Goal: Task Accomplishment & Management: Manage account settings

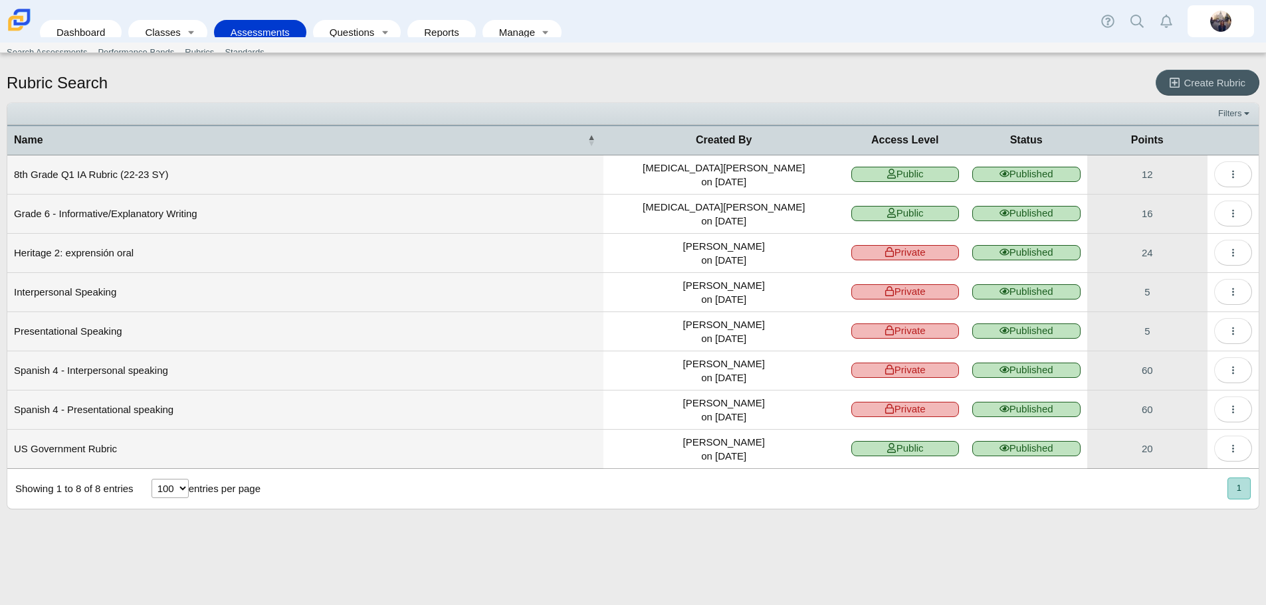
select select "100"
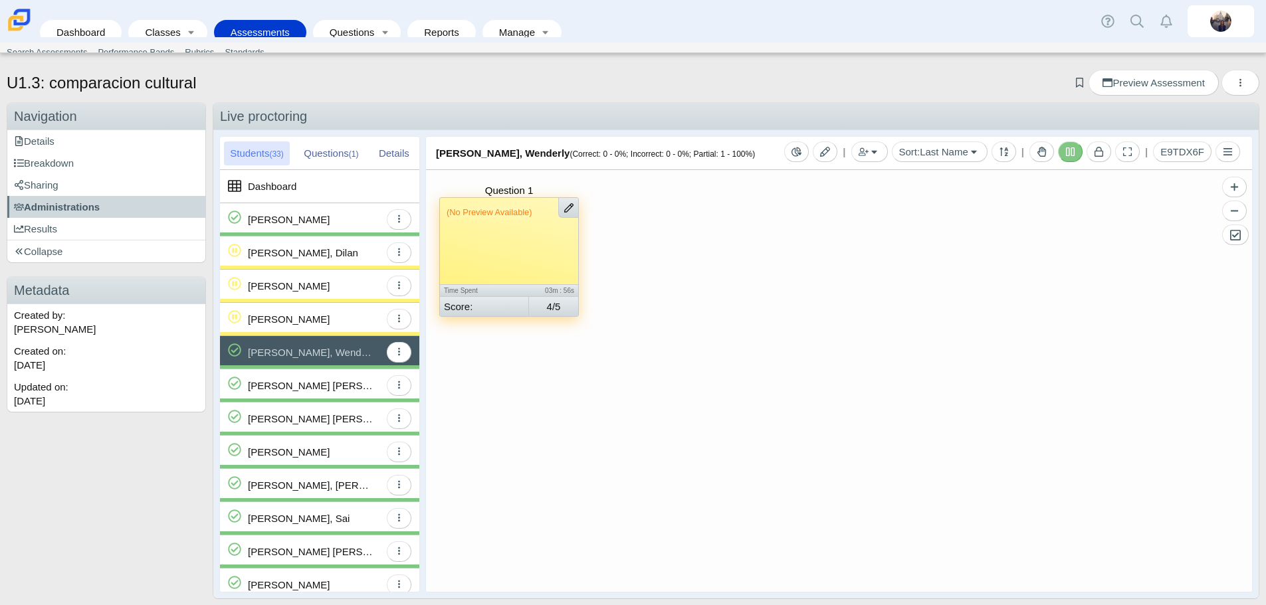
click at [248, 29] on link "Assessments" at bounding box center [260, 32] width 79 height 25
click at [77, 208] on span "Administrations" at bounding box center [57, 206] width 86 height 11
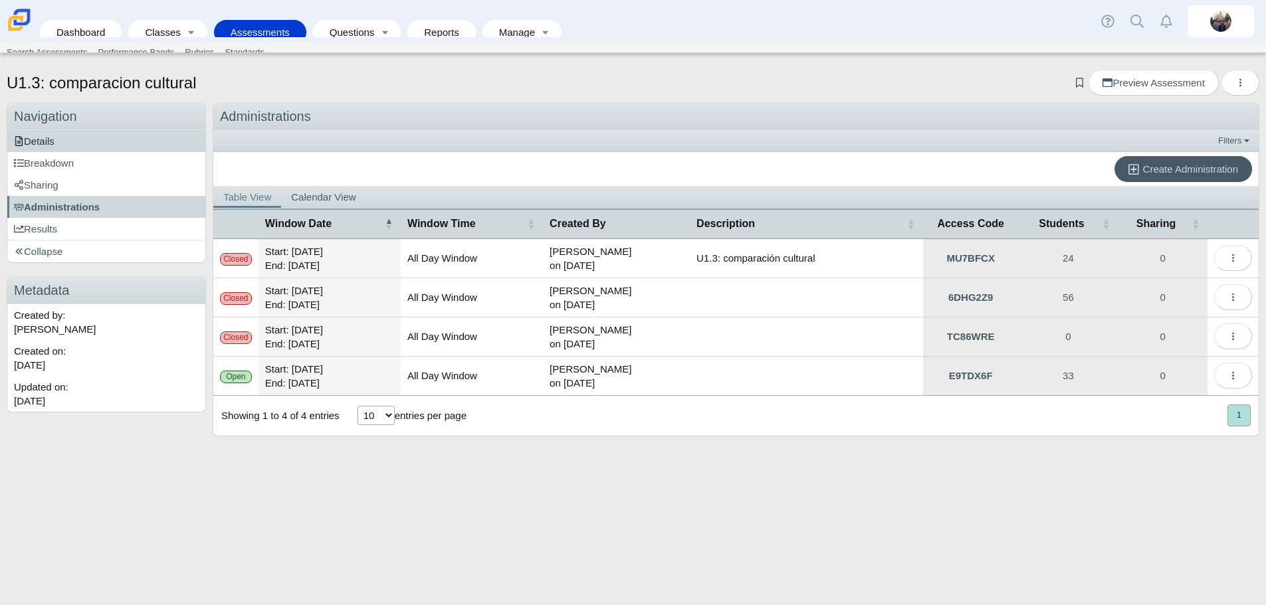
click at [56, 139] on link "Details" at bounding box center [106, 141] width 198 height 22
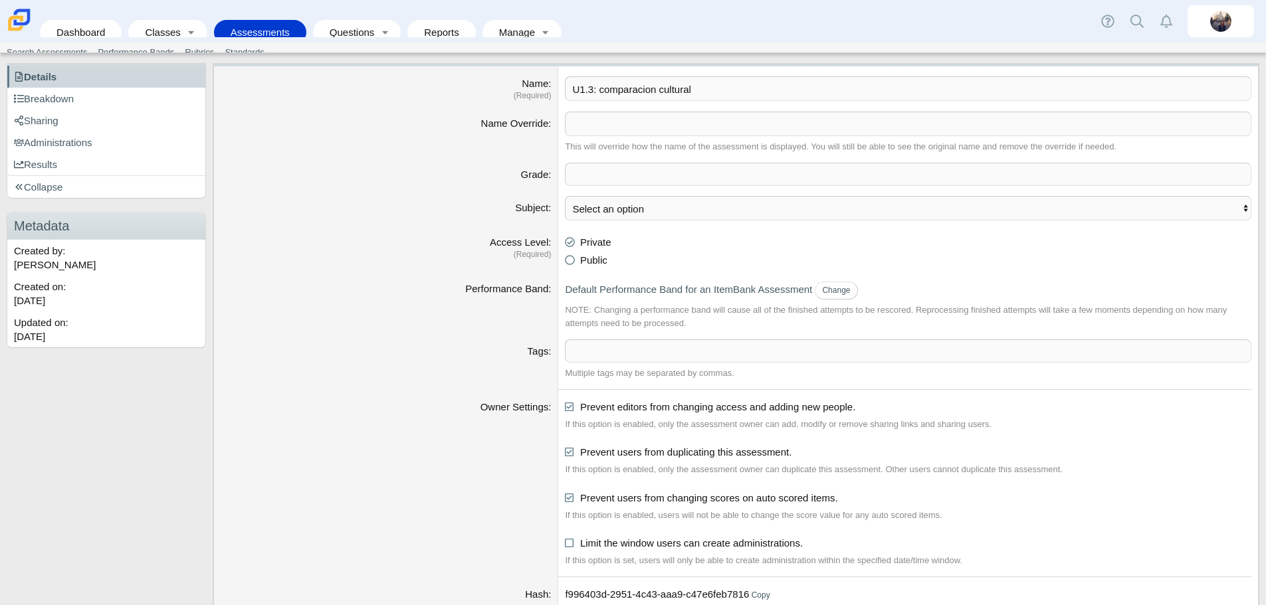
scroll to position [149, 0]
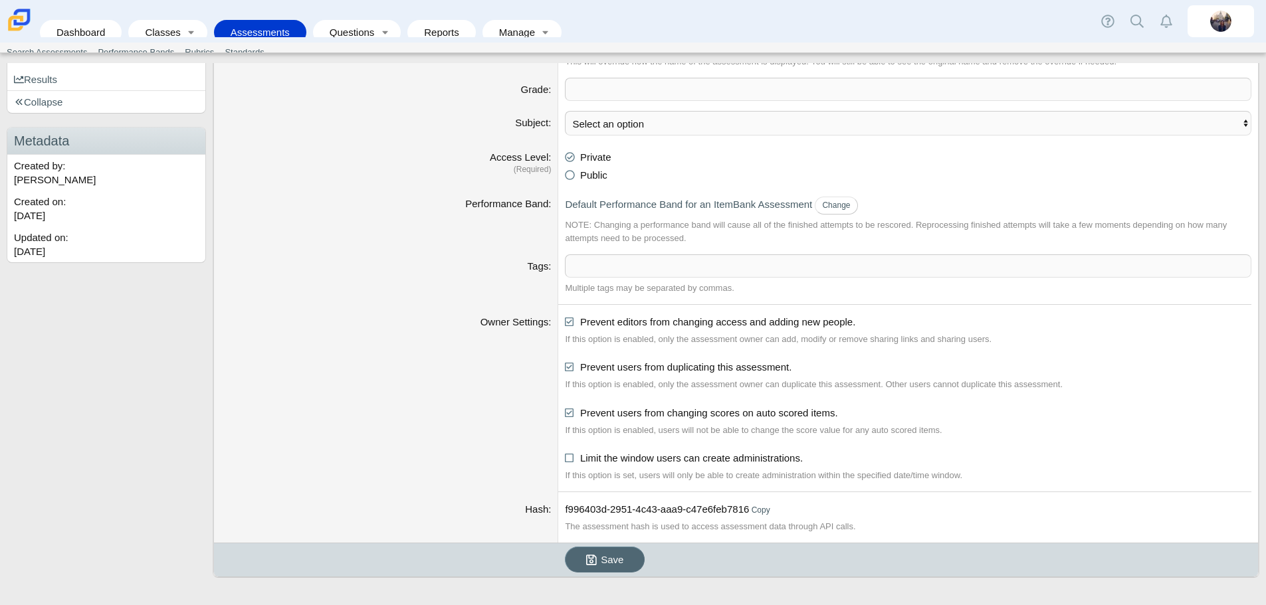
click at [601, 555] on span "Save" at bounding box center [612, 559] width 23 height 11
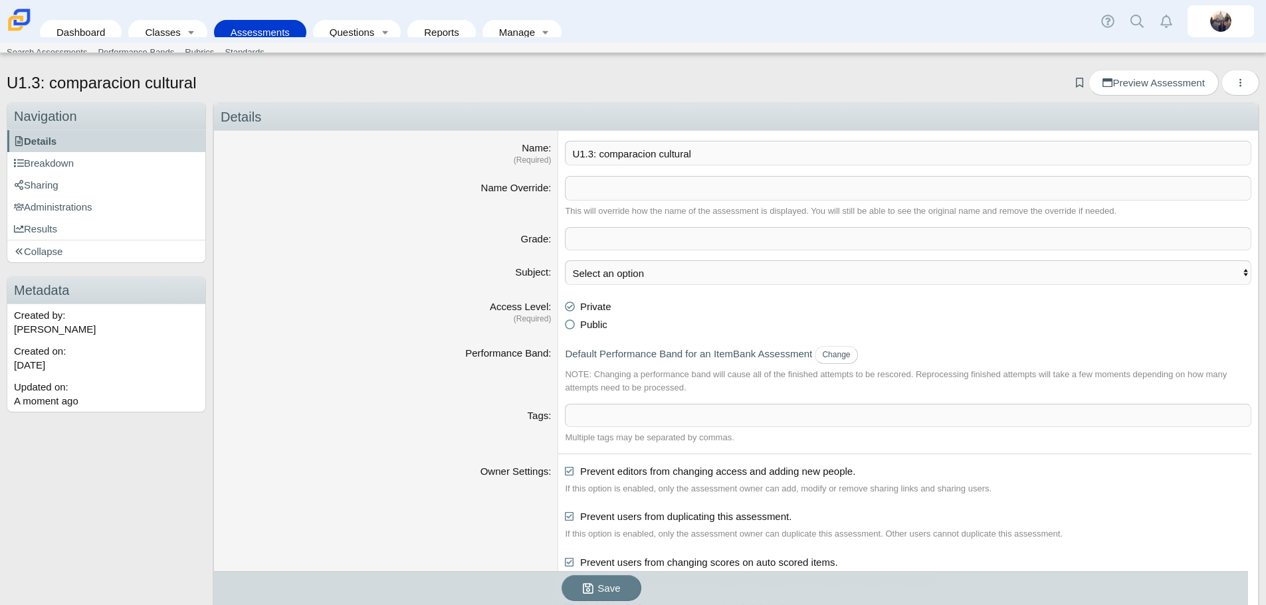
click at [266, 25] on link "Assessments" at bounding box center [260, 32] width 79 height 25
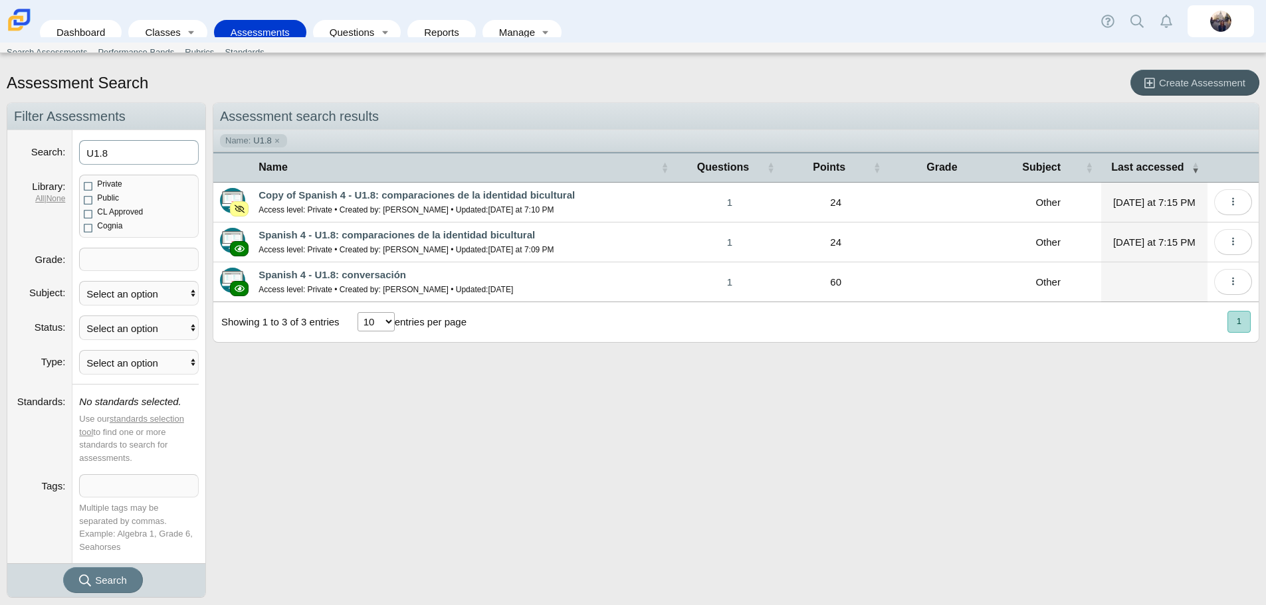
click at [135, 153] on input "U1.8" at bounding box center [139, 152] width 120 height 25
type input "U1.3"
click at [63, 567] on button "Search" at bounding box center [103, 580] width 80 height 26
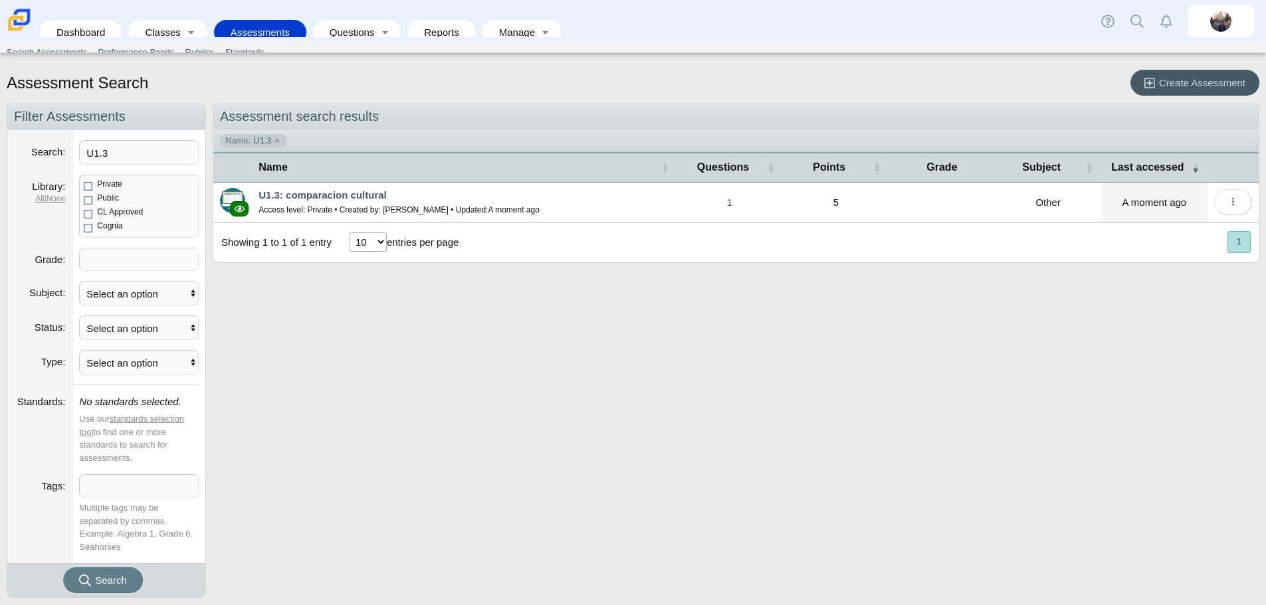
click at [344, 207] on small "Access level: Private • Created by: [PERSON_NAME] • Updated: A moment ago" at bounding box center [398, 209] width 281 height 9
click at [337, 197] on link "U1.3: comparacion cultural" at bounding box center [322, 194] width 128 height 11
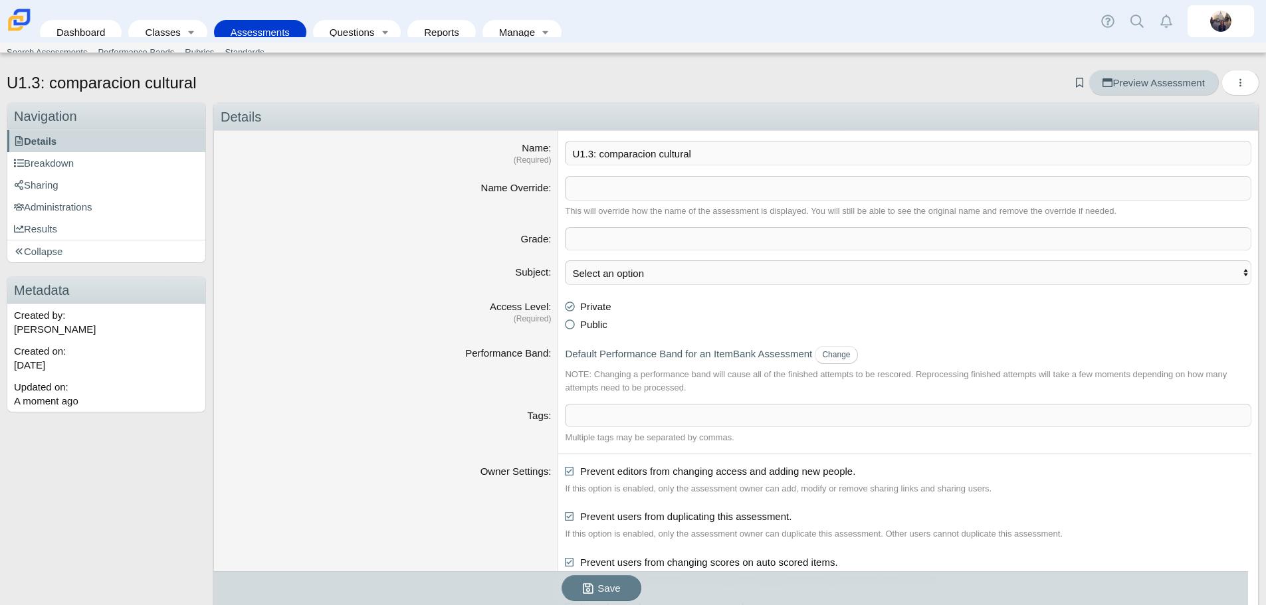
click at [1186, 82] on span "Preview Assessment" at bounding box center [1153, 82] width 102 height 11
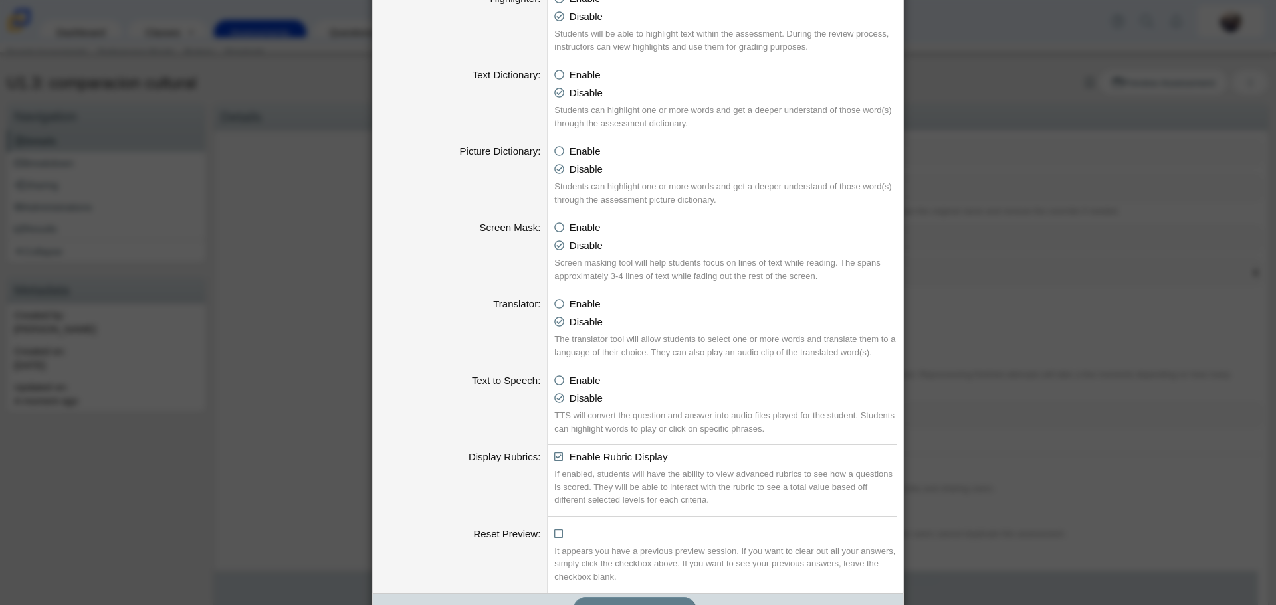
scroll to position [608, 0]
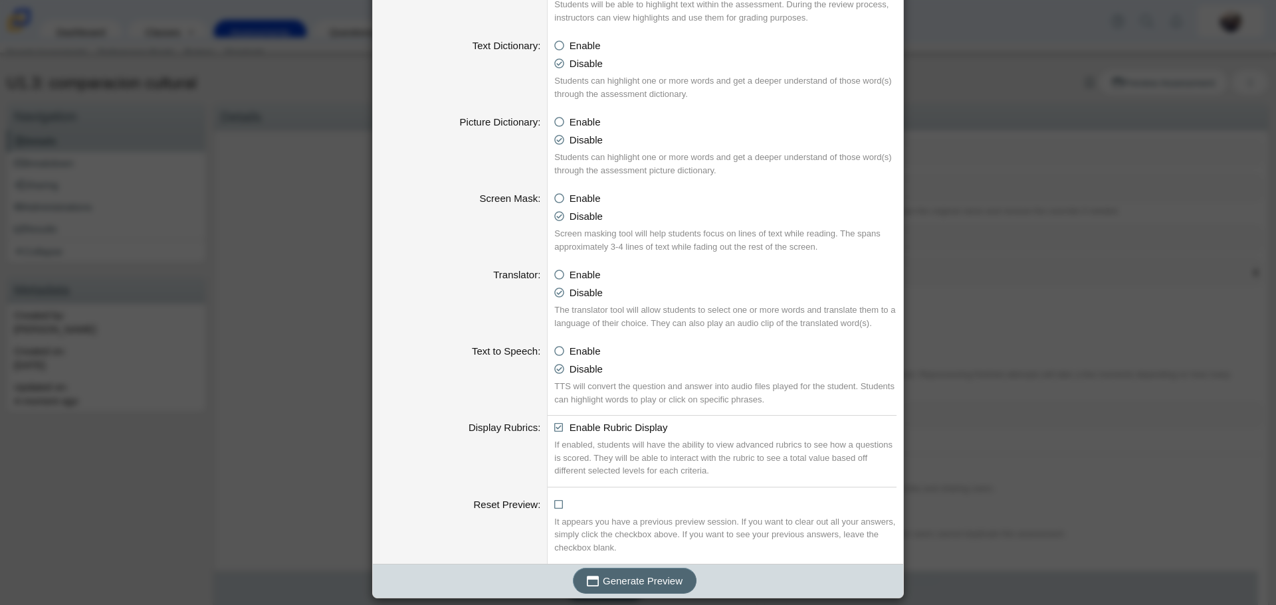
click at [663, 577] on span "Generate Preview" at bounding box center [643, 580] width 80 height 11
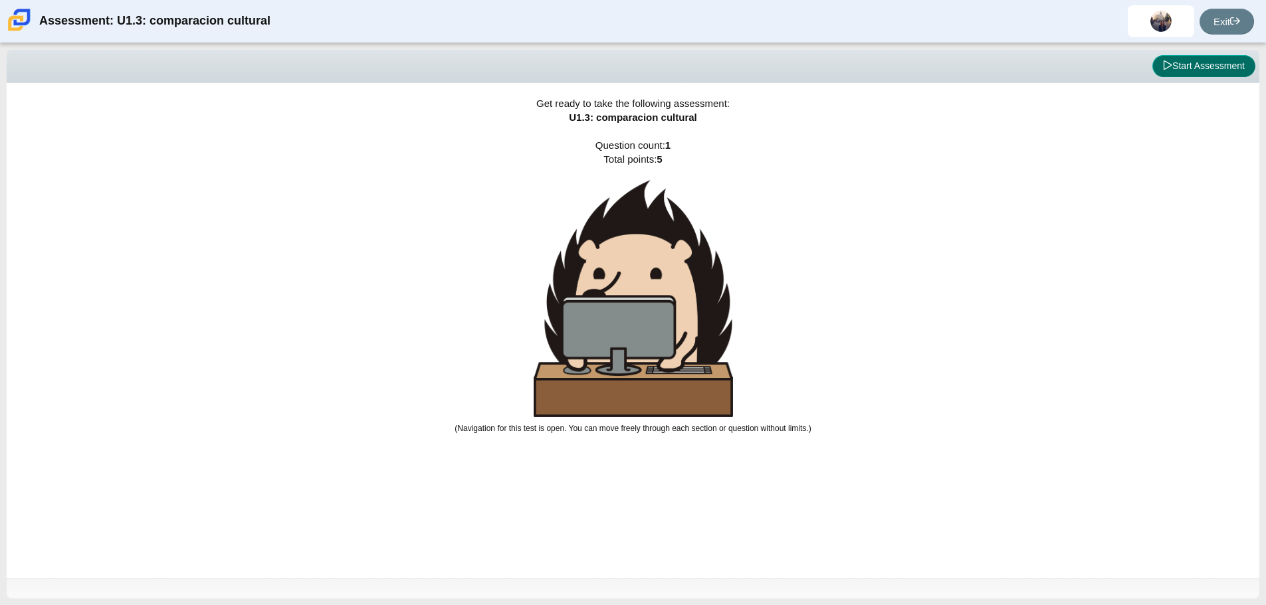
click at [1201, 65] on button "Start Assessment" at bounding box center [1203, 66] width 103 height 23
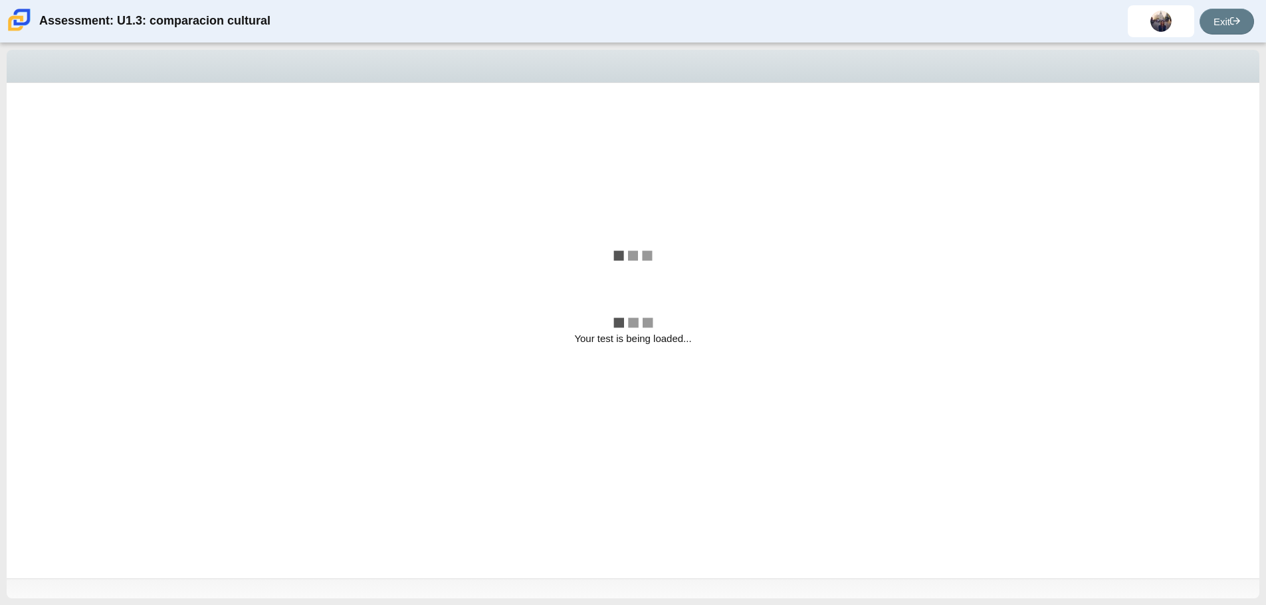
select select "f2c20758-046e-4de4-bd03-70368590ba22"
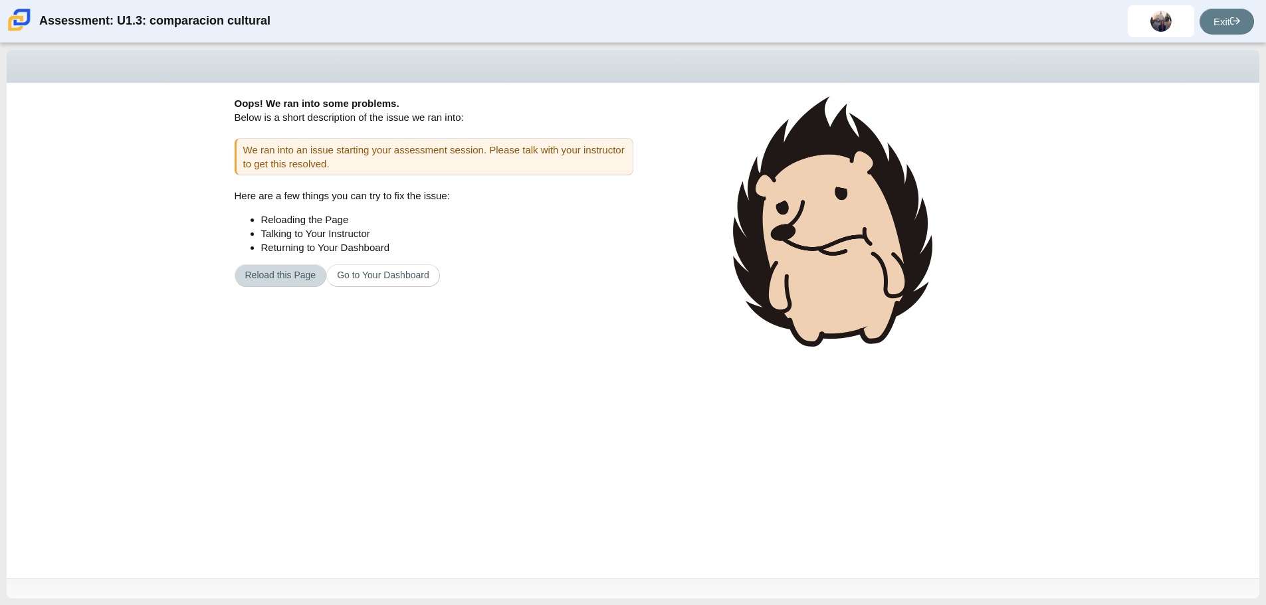
click at [262, 274] on button "Reload this Page" at bounding box center [281, 275] width 92 height 23
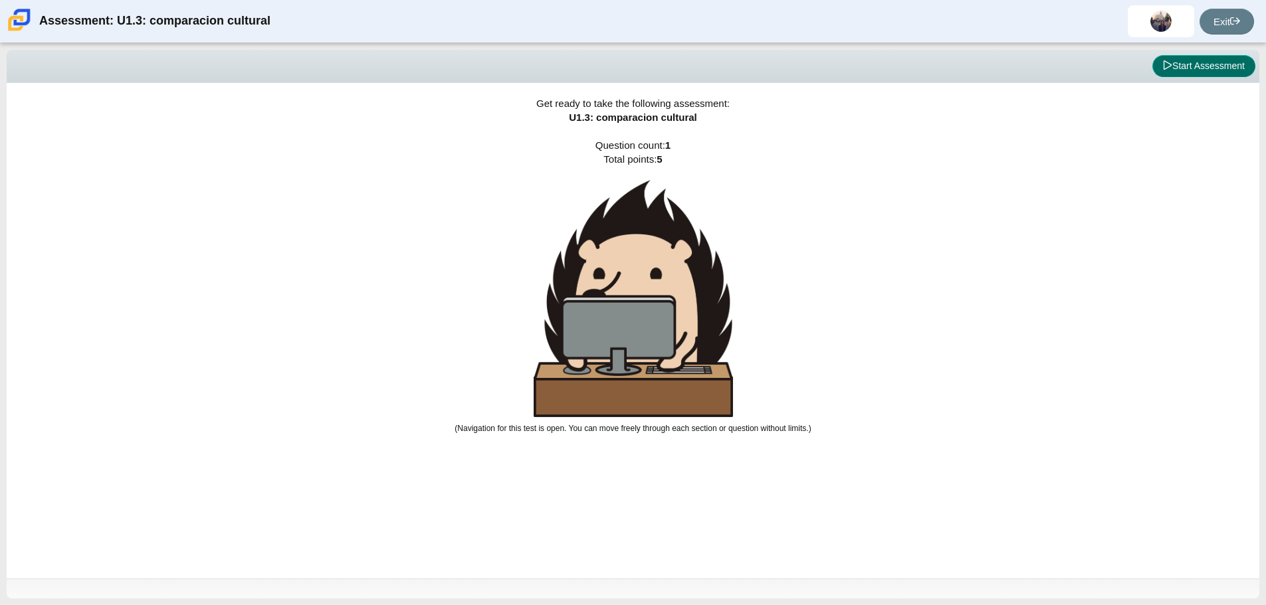
click at [1198, 60] on button "Start Assessment" at bounding box center [1203, 66] width 103 height 23
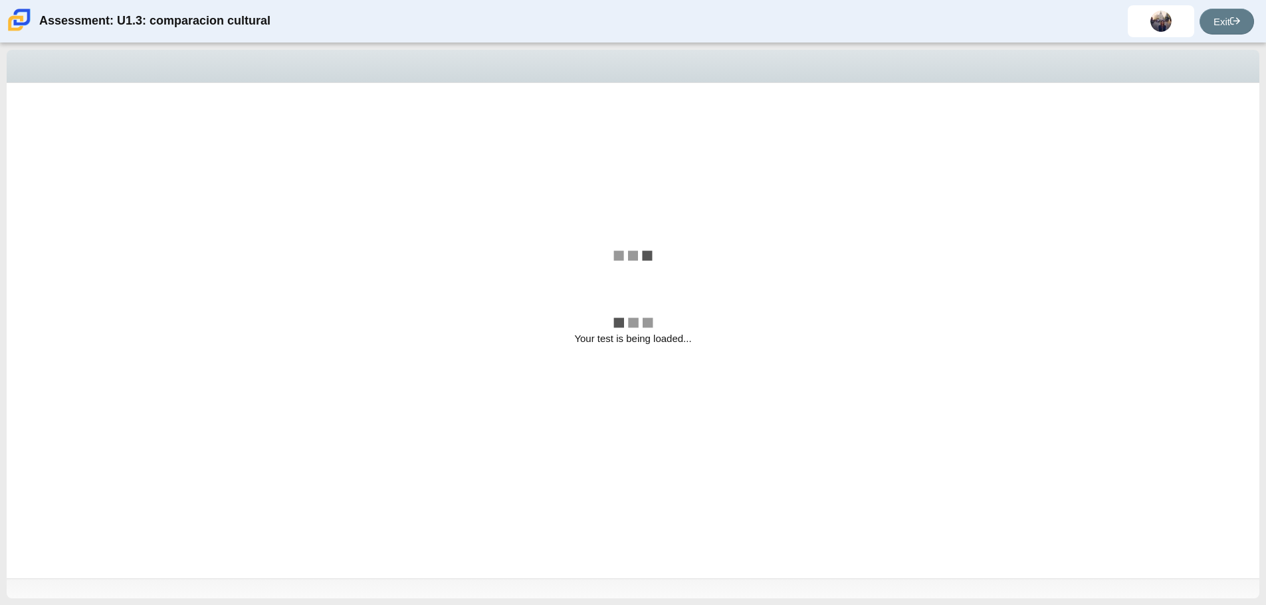
select select "f2c20758-046e-4de4-bd03-70368590ba22"
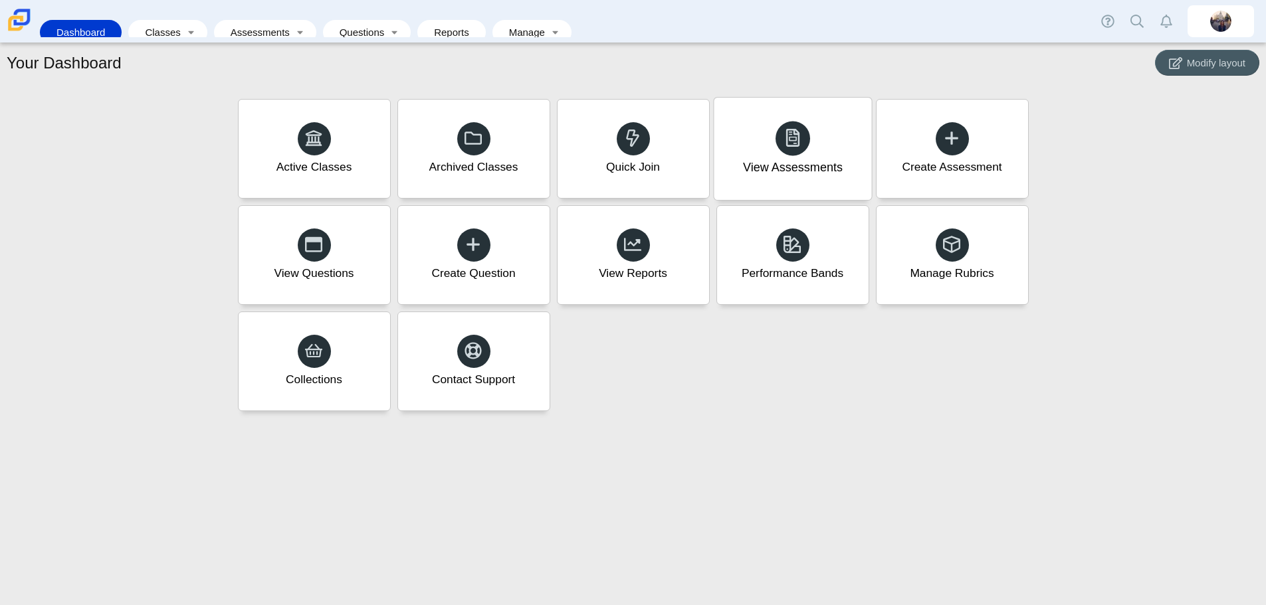
click at [820, 147] on div "View Assessments" at bounding box center [792, 149] width 157 height 102
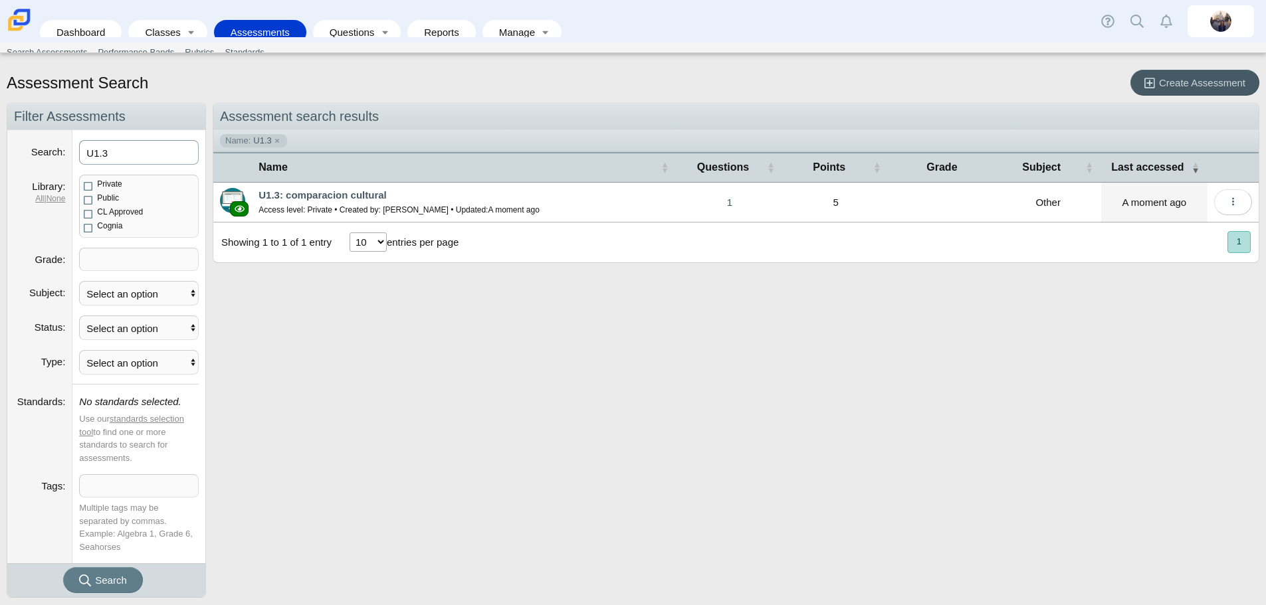
drag, startPoint x: 179, startPoint y: 149, endPoint x: -153, endPoint y: 155, distance: 331.6
click at [0, 155] on html "Dashboard Classes Active Classes Archived Classes Assessments Search Assessment…" at bounding box center [633, 302] width 1266 height 605
click at [63, 567] on button "Search" at bounding box center [103, 580] width 80 height 26
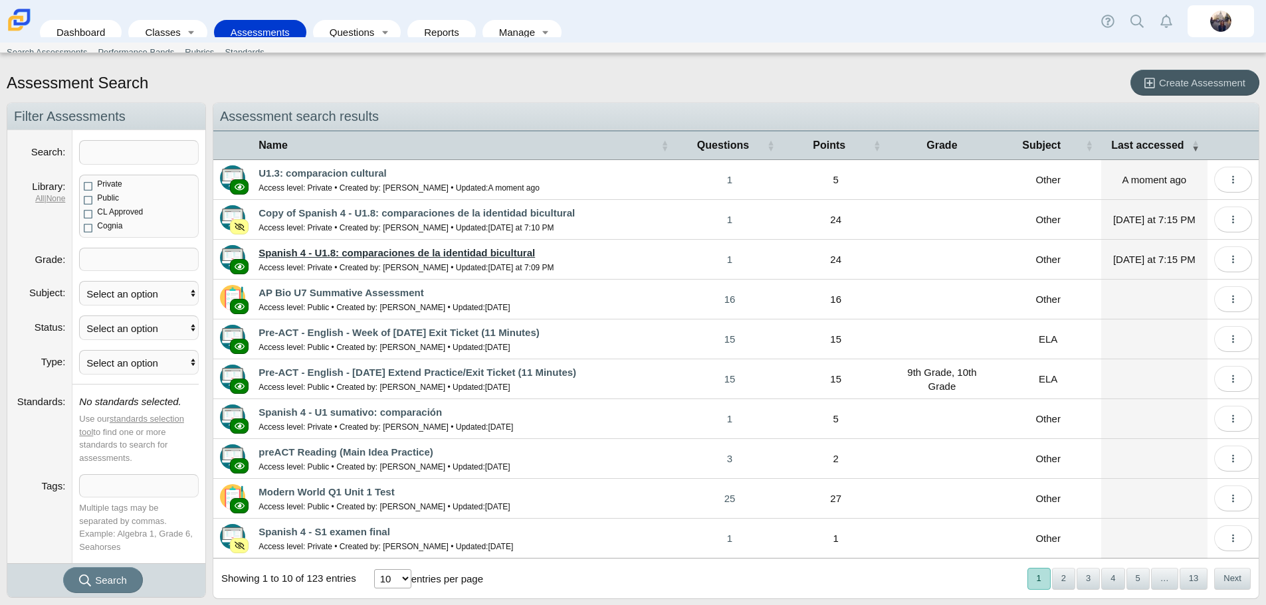
click at [509, 251] on link "Spanish 4 - U1.8: comparaciones de la identidad bicultural" at bounding box center [396, 252] width 276 height 11
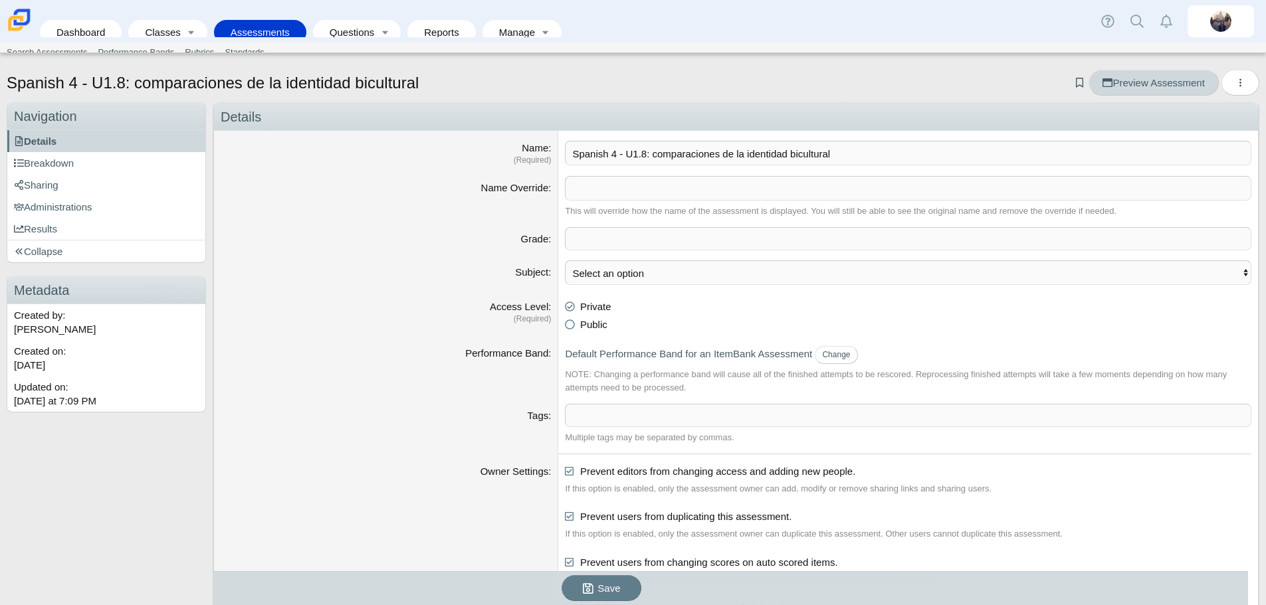
click at [1173, 79] on span "Preview Assessment" at bounding box center [1153, 82] width 102 height 11
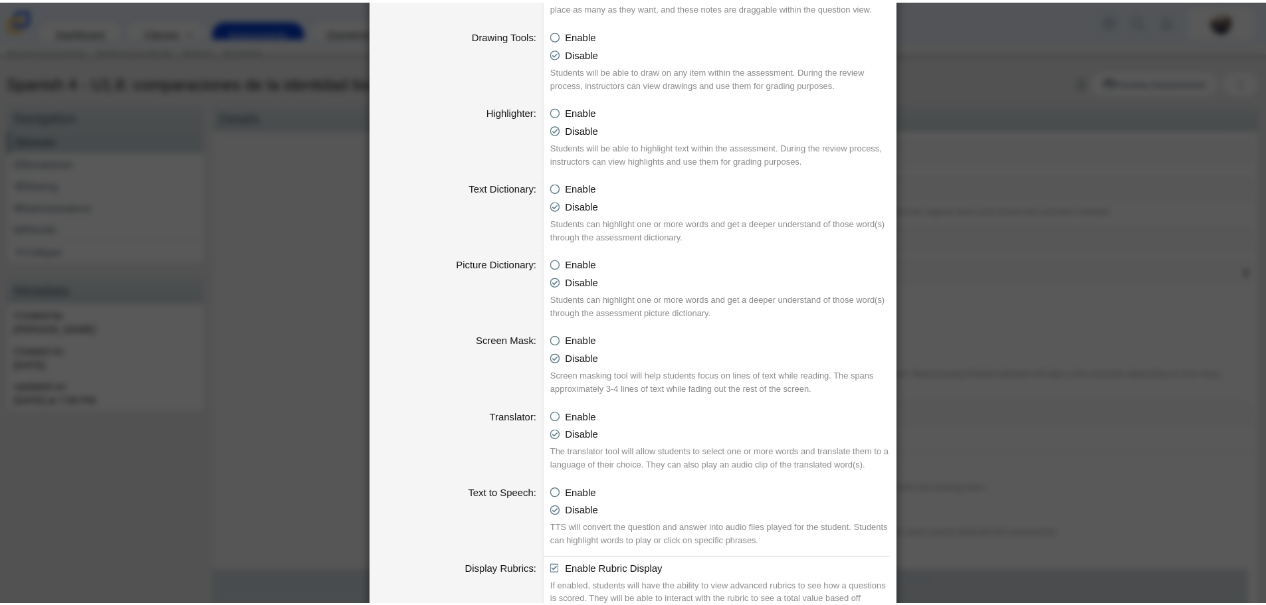
scroll to position [608, 0]
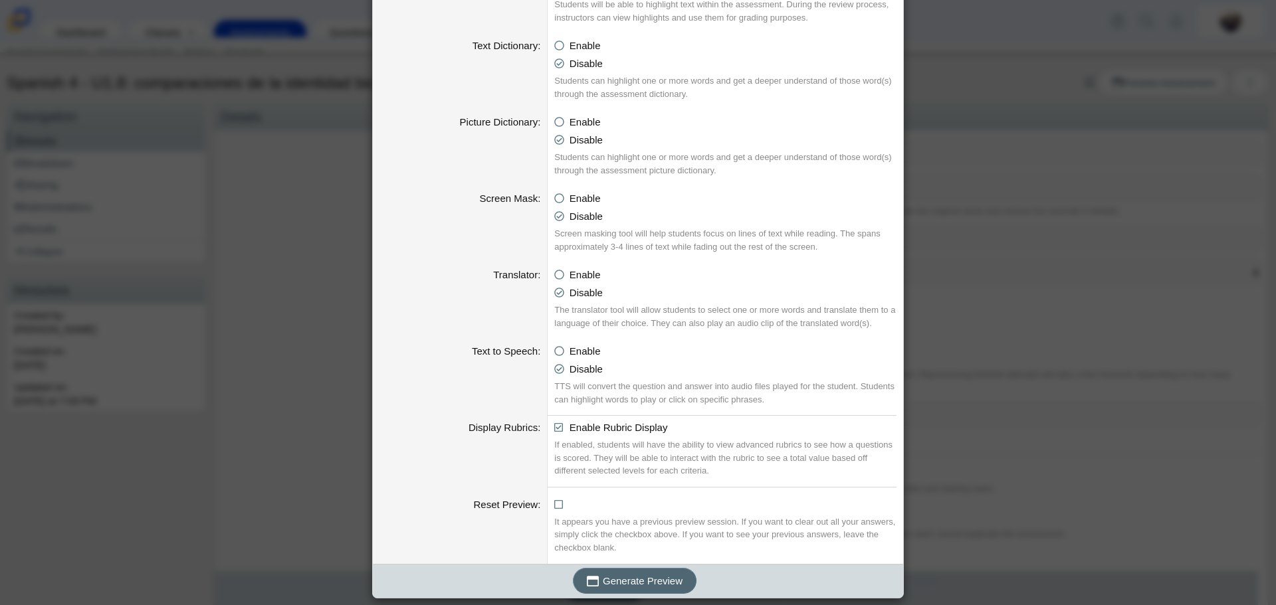
click at [632, 590] on button "Generate Preview" at bounding box center [635, 581] width 124 height 26
click at [1038, 419] on div "Generating an Assessment Preview Calculator Enable Basic Calculator Scientific …" at bounding box center [638, 302] width 1276 height 605
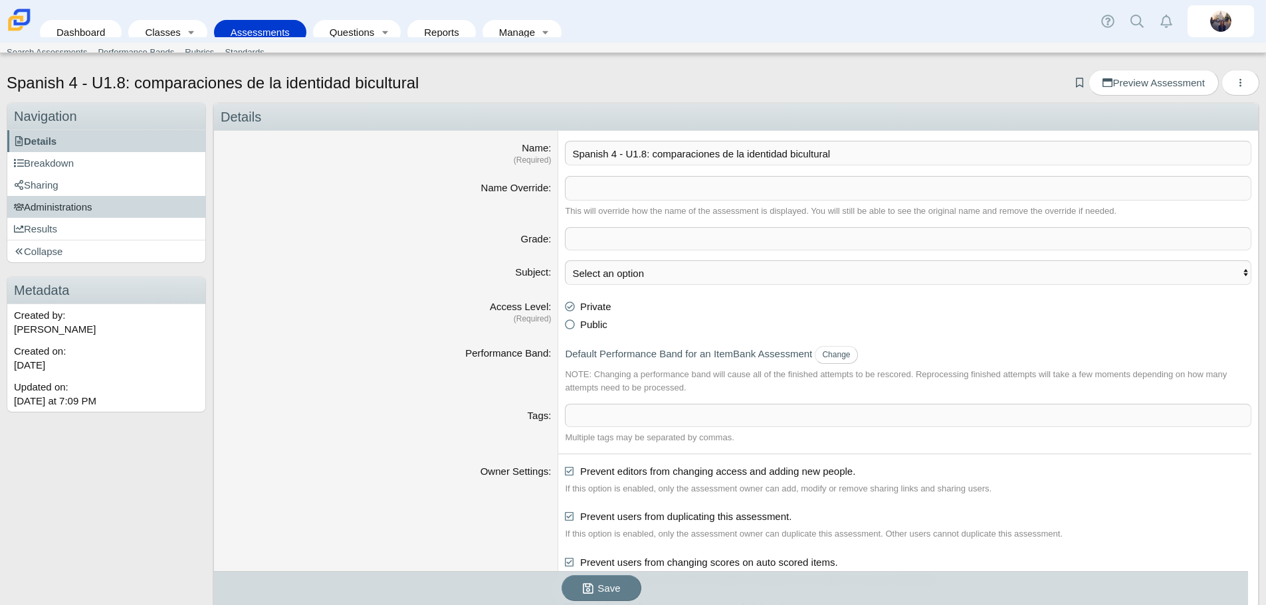
click at [84, 211] on span "Administrations" at bounding box center [53, 206] width 78 height 11
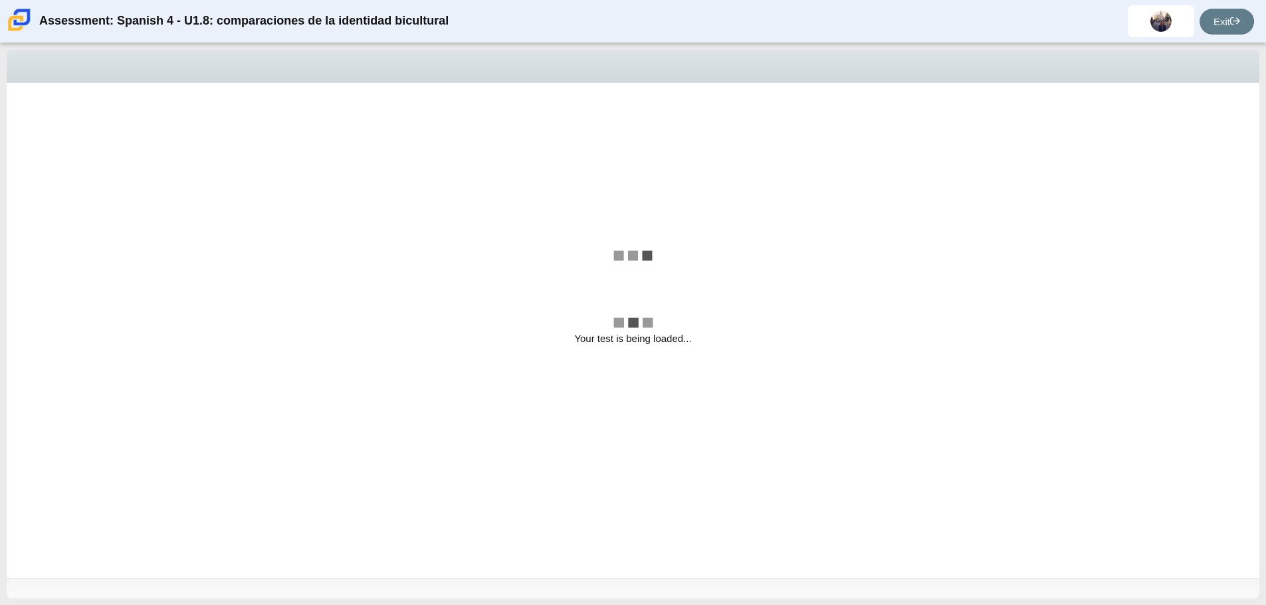
select select "74cfd8b7-0011-4165-967b-e6b4fd9c735a"
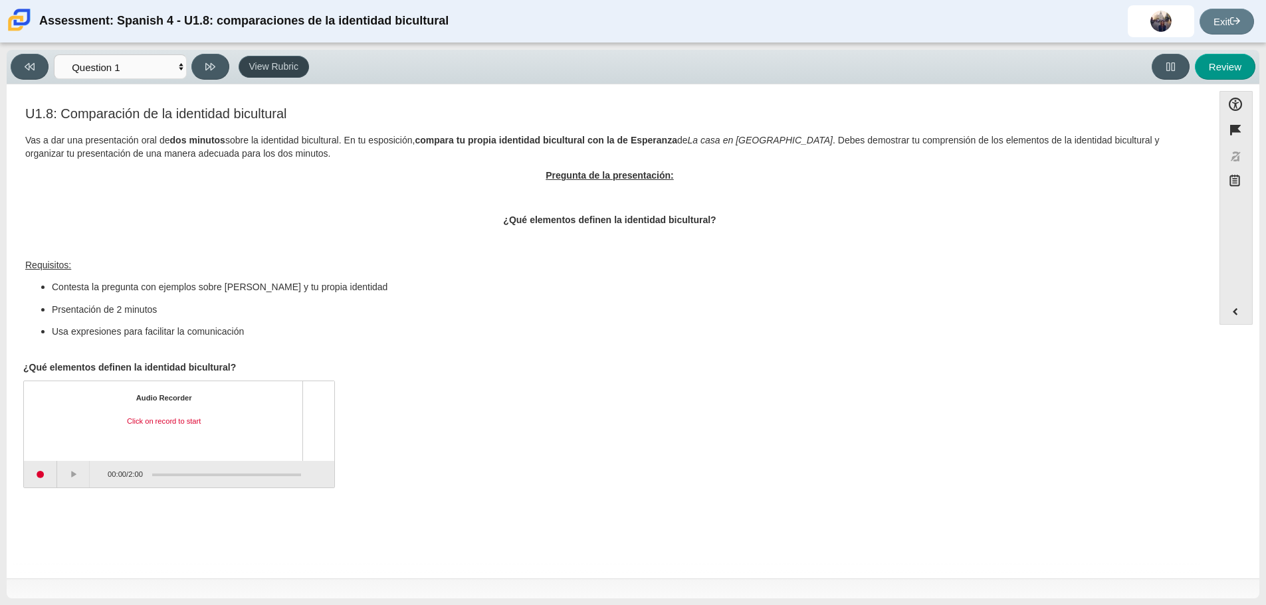
click at [278, 64] on button "View Rubric" at bounding box center [274, 67] width 70 height 23
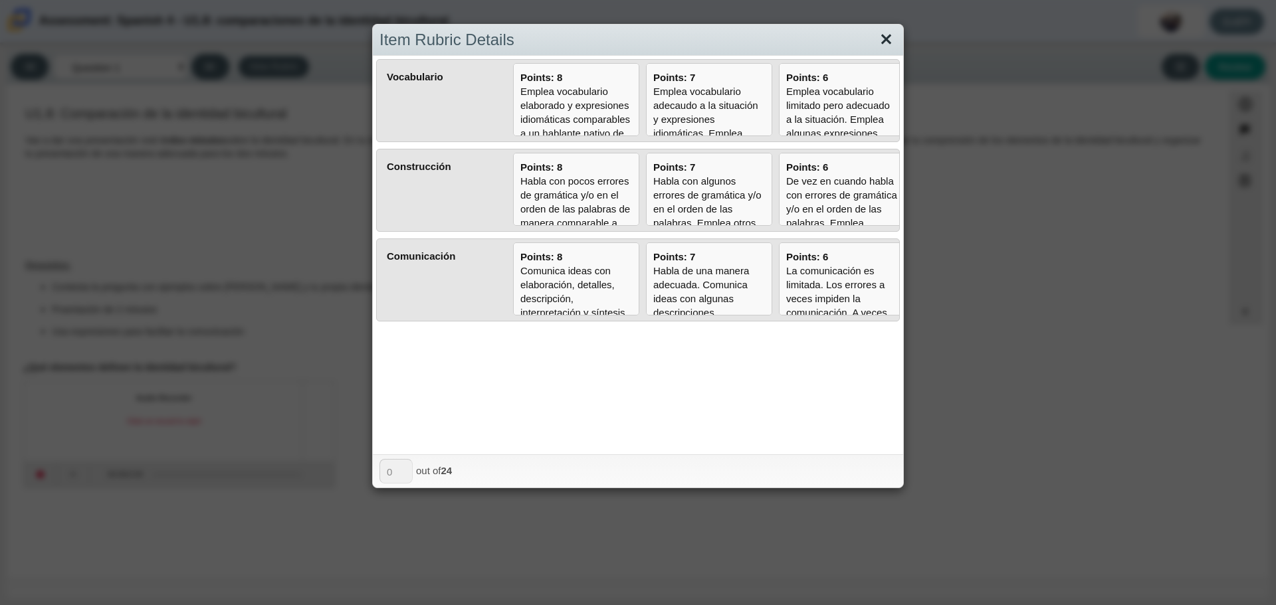
click at [882, 38] on link "Close" at bounding box center [886, 40] width 21 height 23
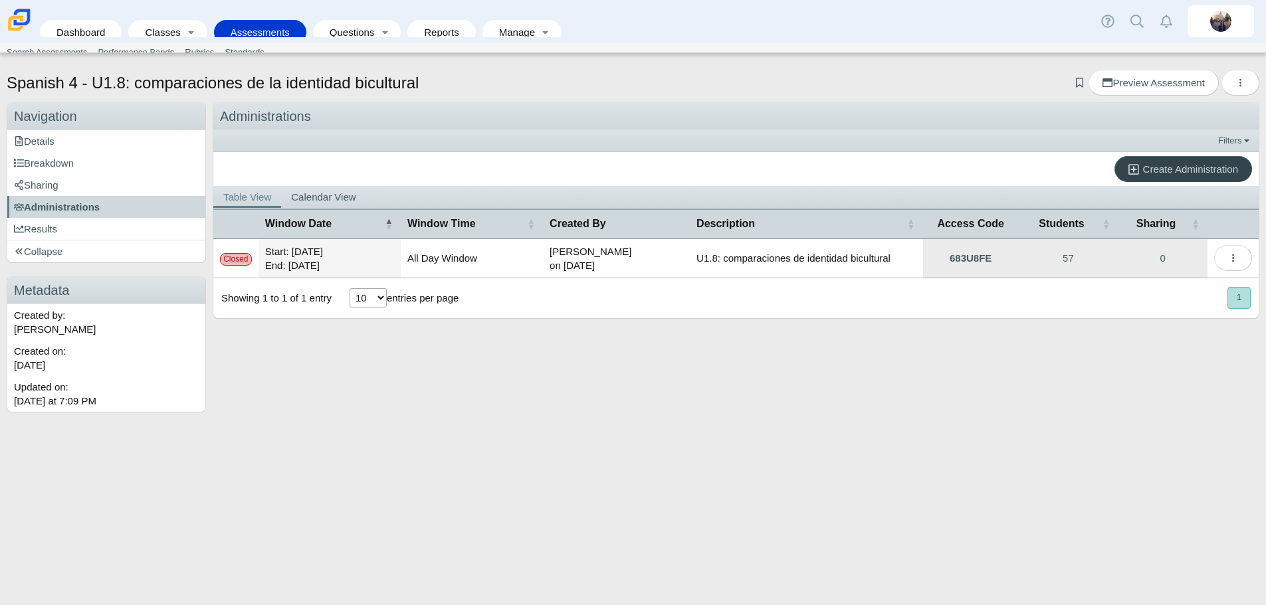
click at [1169, 171] on span "Create Administration" at bounding box center [1190, 168] width 95 height 11
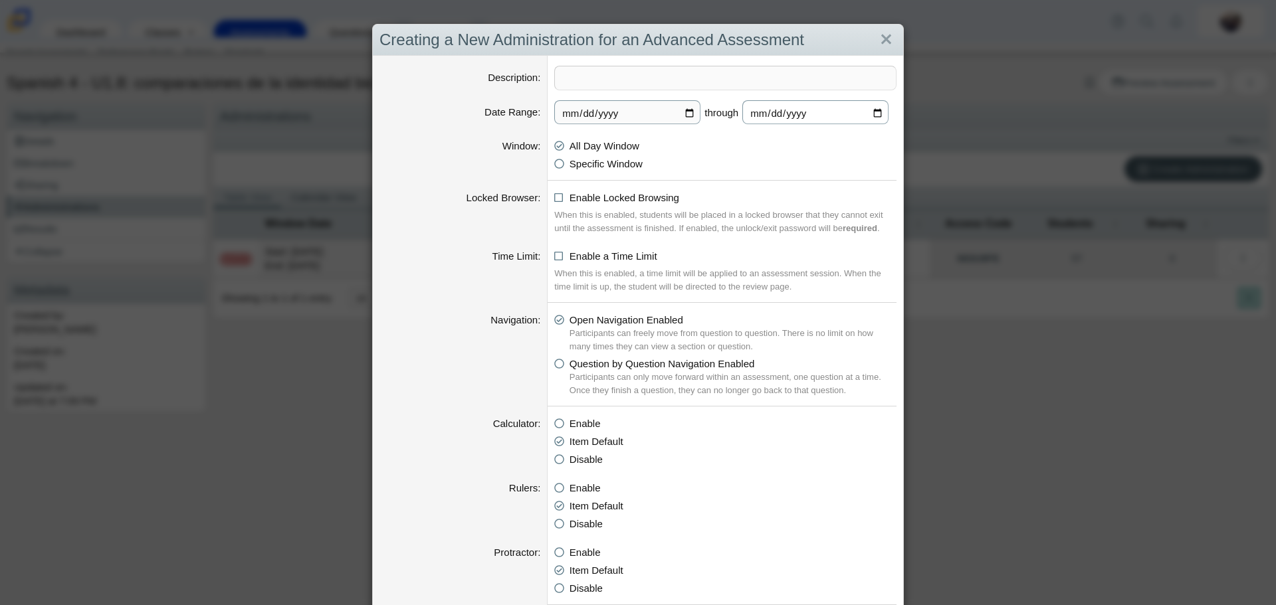
click at [873, 111] on input "[DATE]" at bounding box center [815, 112] width 146 height 24
click at [876, 38] on link "Close" at bounding box center [886, 40] width 21 height 23
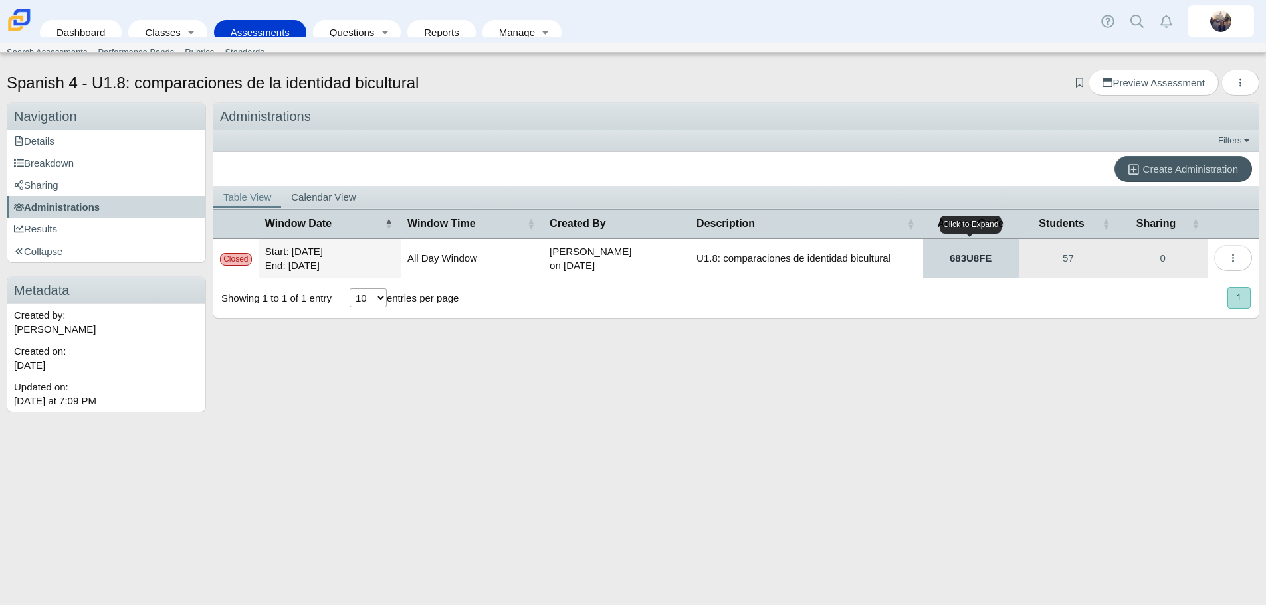
click at [980, 260] on link "683U8FE" at bounding box center [971, 258] width 96 height 39
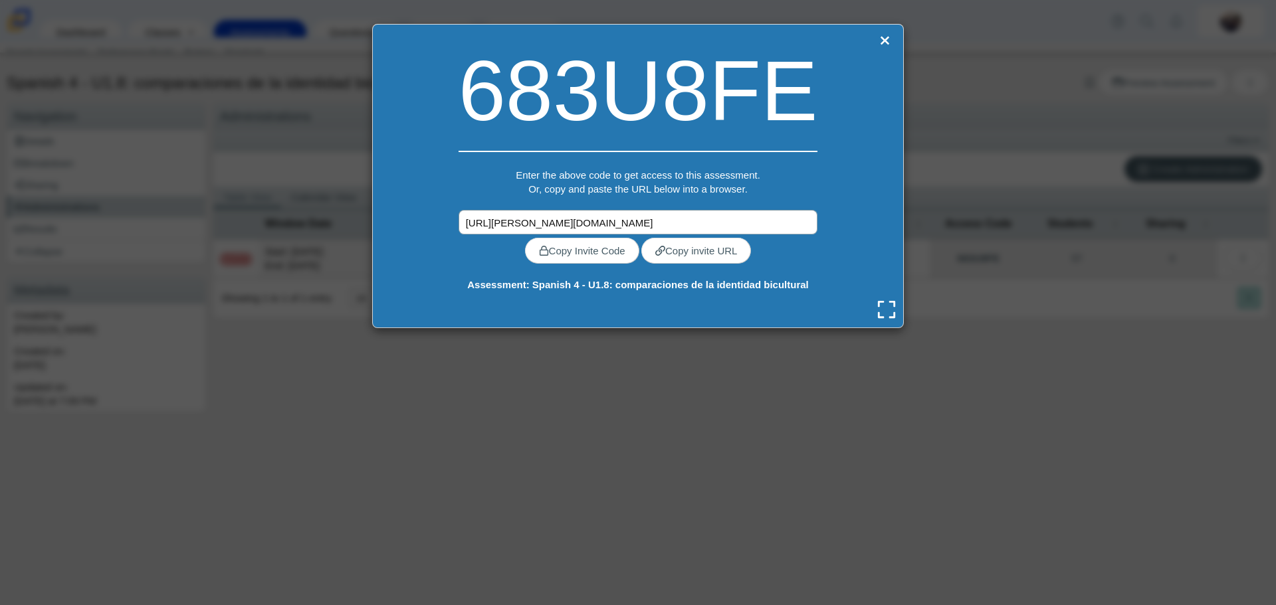
click at [626, 223] on input "https://carmen.classifylearning.com/utils/confirm-quick-code?quick_code=683U8FE" at bounding box center [637, 222] width 359 height 25
click at [878, 43] on link "Close" at bounding box center [884, 40] width 17 height 19
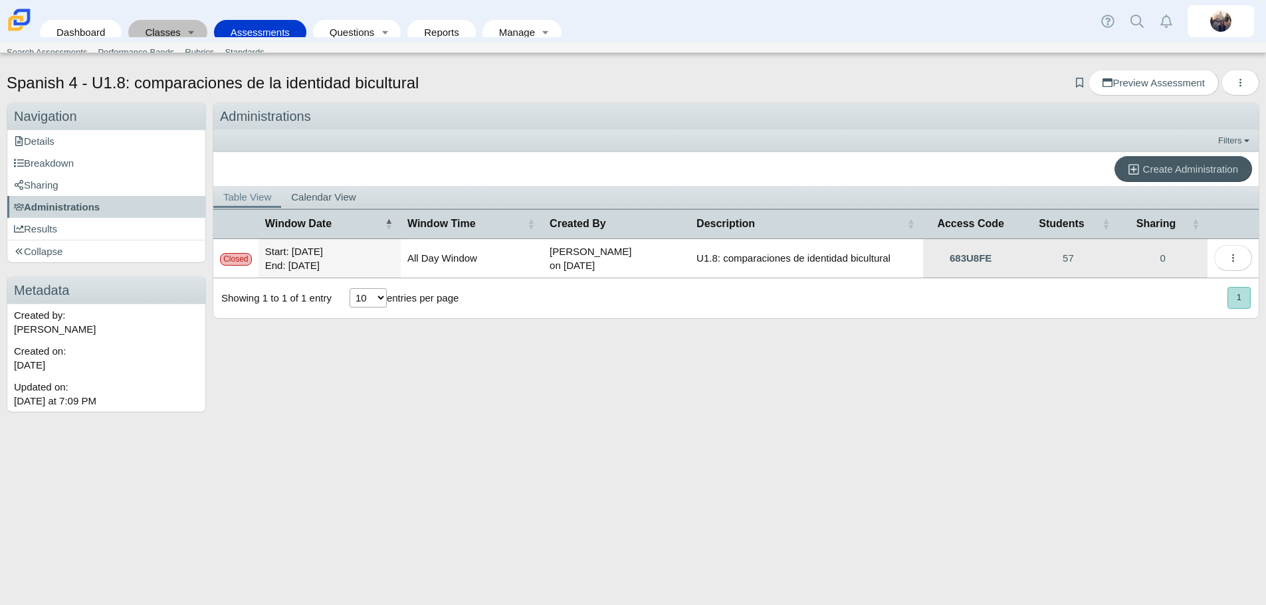
click at [167, 23] on link "Classes" at bounding box center [158, 32] width 47 height 25
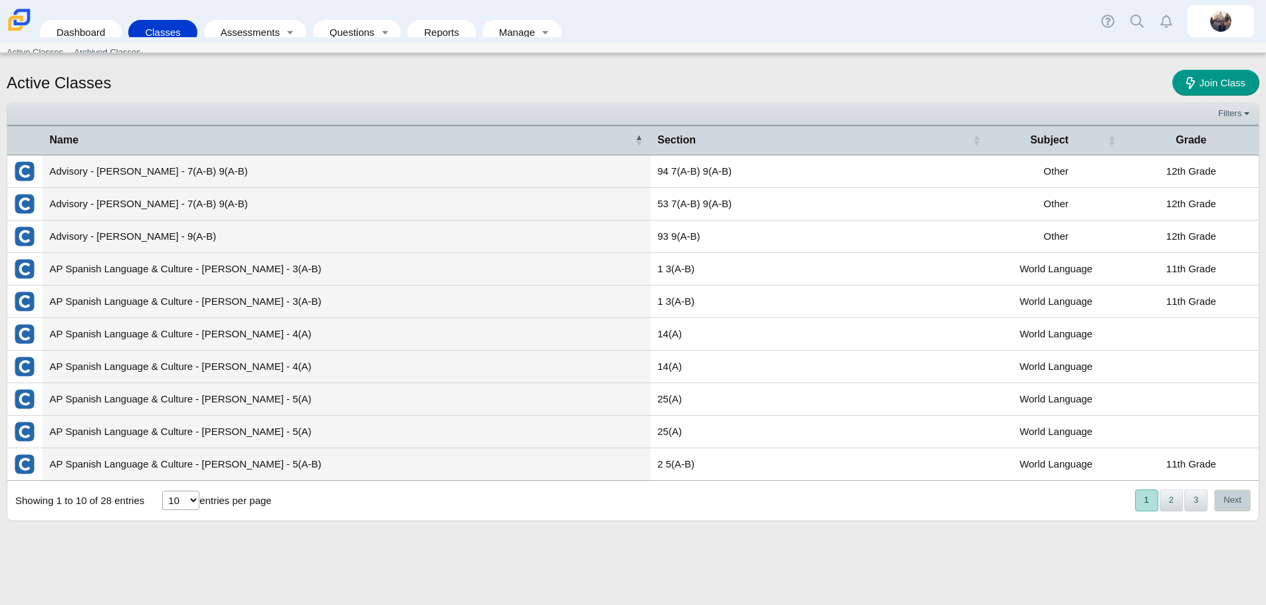
click at [1236, 504] on button "Next" at bounding box center [1232, 501] width 37 height 22
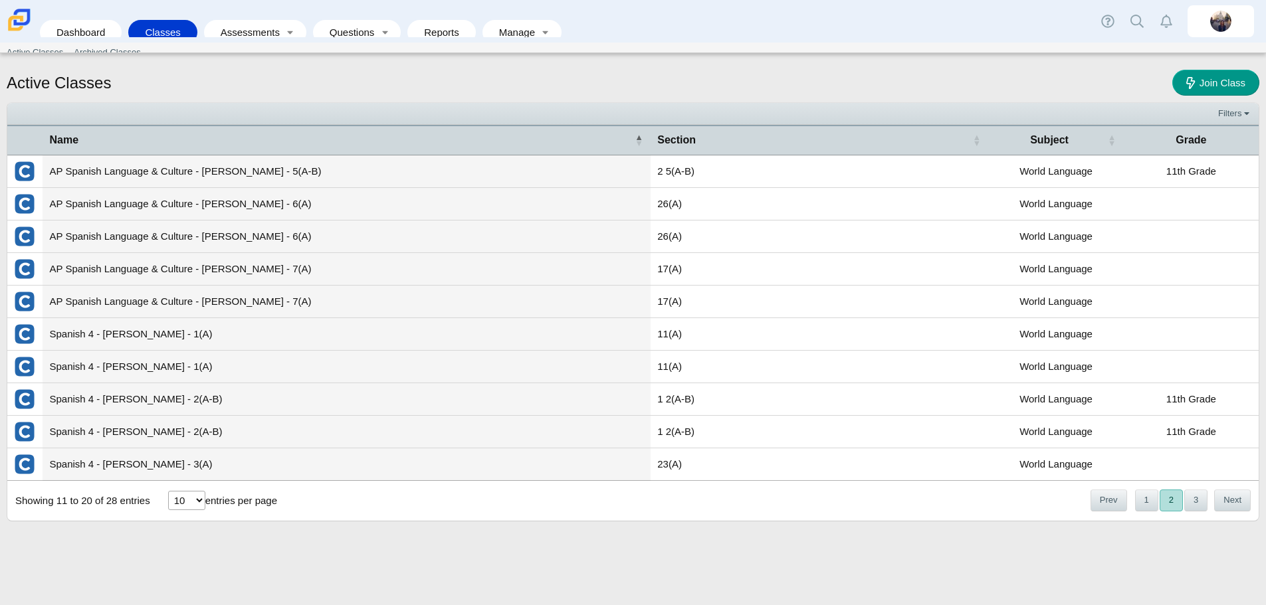
click at [1236, 504] on button "Next" at bounding box center [1232, 501] width 37 height 22
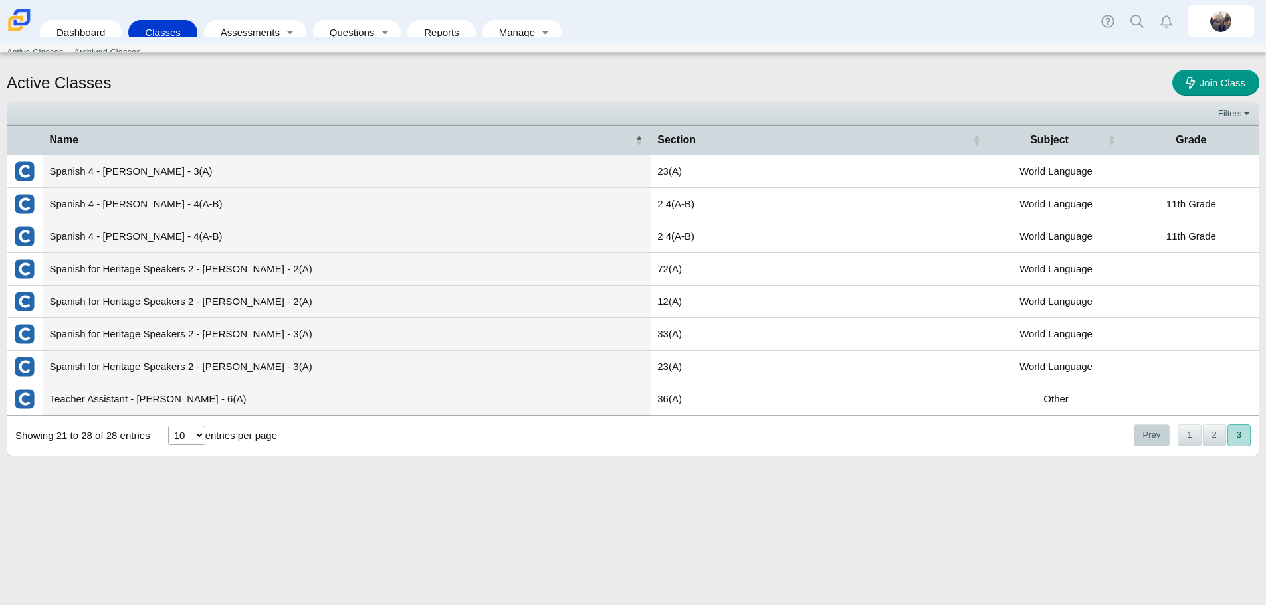
click at [1143, 439] on button "Prev" at bounding box center [1151, 436] width 37 height 22
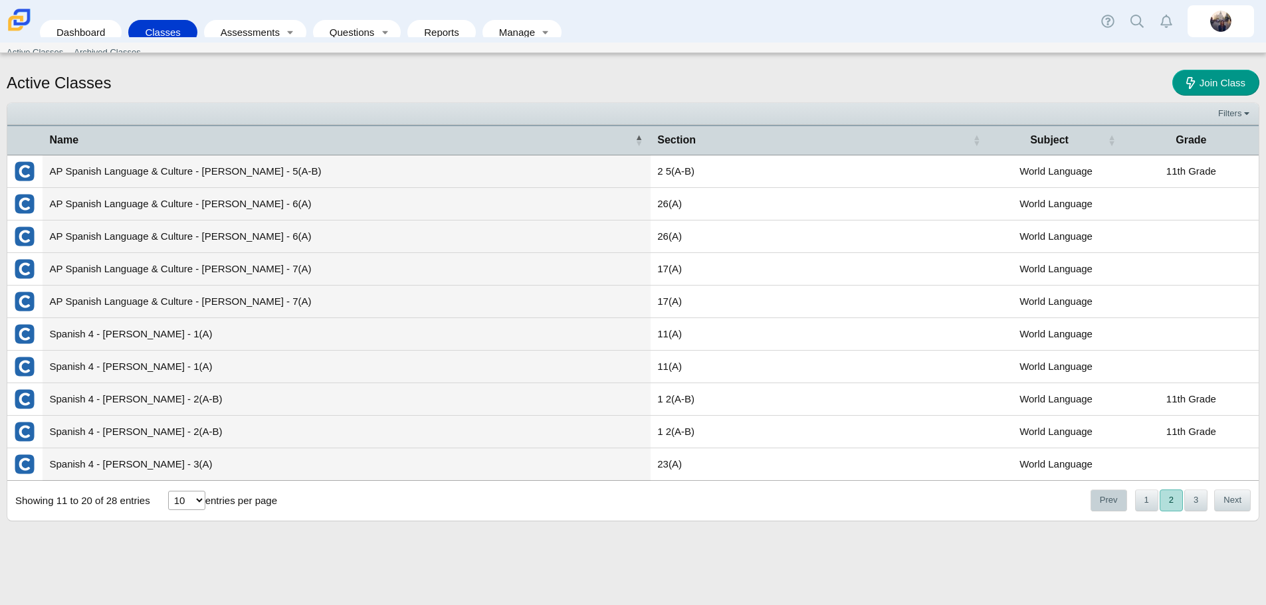
click at [1119, 497] on button "Prev" at bounding box center [1108, 501] width 37 height 22
